Goal: Transaction & Acquisition: Purchase product/service

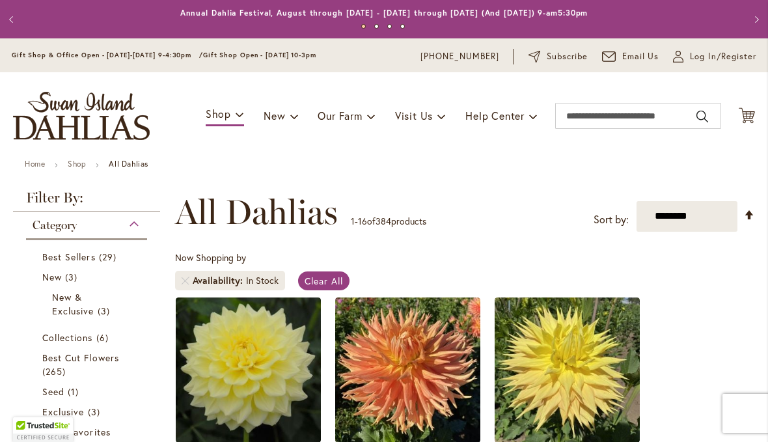
click at [75, 307] on span "New & Exclusive" at bounding box center [73, 304] width 42 height 26
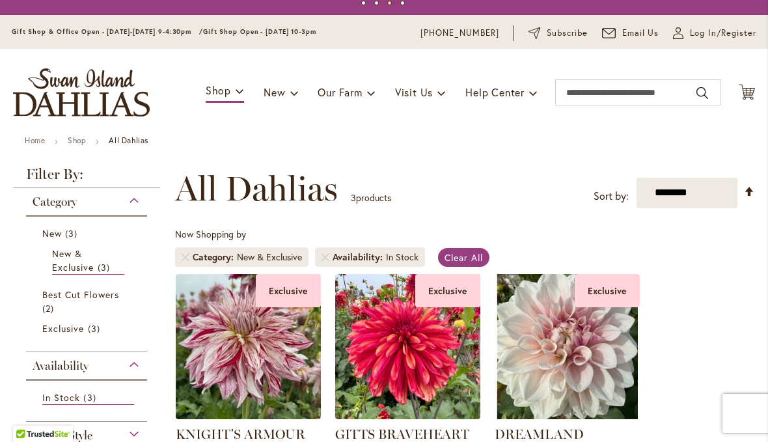
scroll to position [26, 0]
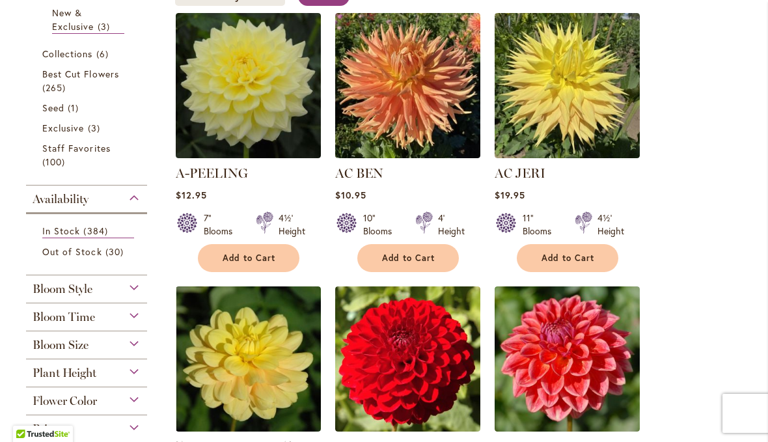
scroll to position [285, 0]
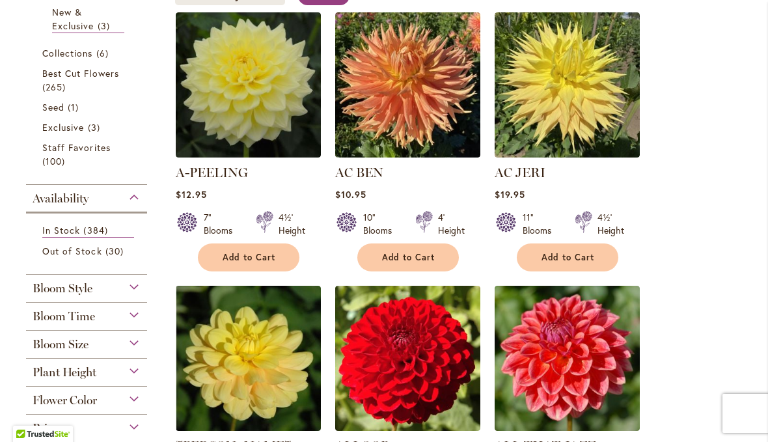
click at [107, 253] on span "30 items" at bounding box center [115, 251] width 21 height 14
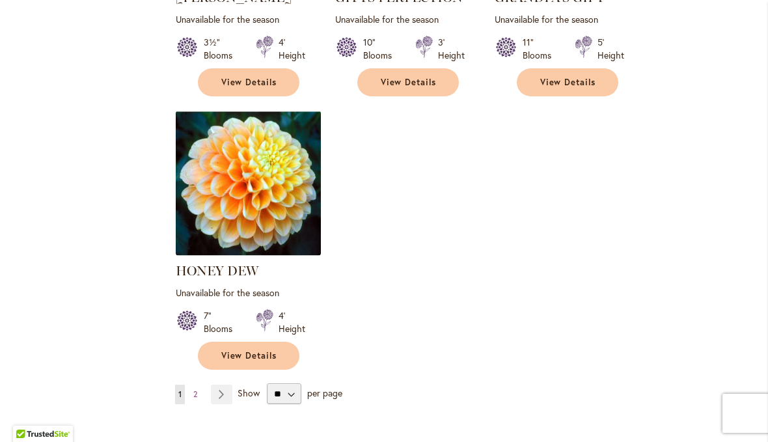
scroll to position [1574, 0]
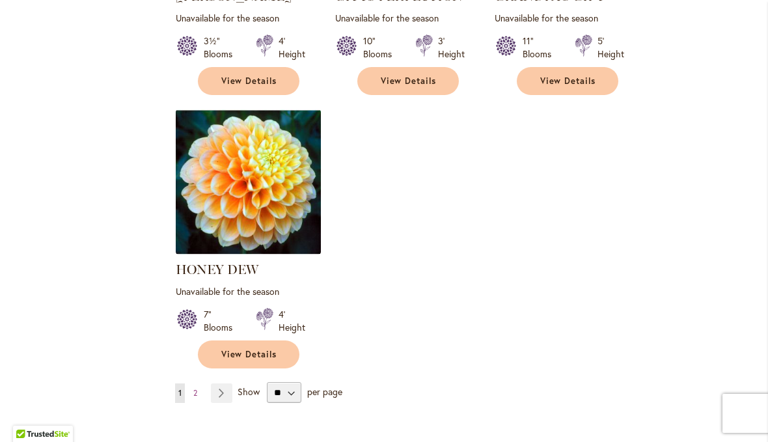
click at [201, 384] on link "Page 2" at bounding box center [195, 394] width 10 height 20
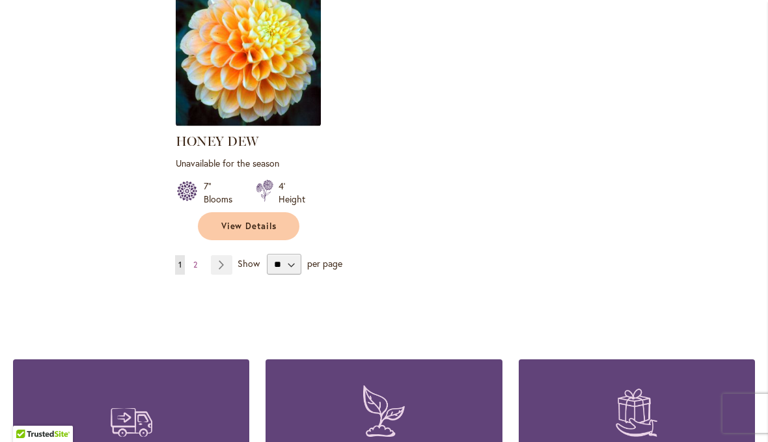
scroll to position [1701, 0]
click at [221, 256] on link "Page Next" at bounding box center [221, 266] width 21 height 20
